Goal: Task Accomplishment & Management: Manage account settings

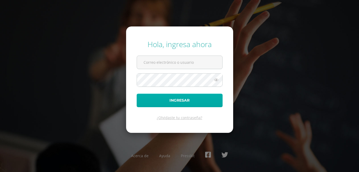
type input "127@laestrella.edu.gt"
click at [168, 100] on button "Ingresar" at bounding box center [180, 100] width 86 height 13
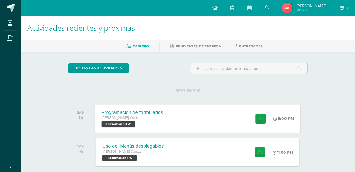
click at [143, 125] on div "[PERSON_NAME] Contador con Orientación en Computación Computación II 'A'" at bounding box center [133, 121] width 62 height 12
